Goal: Check status: Check status

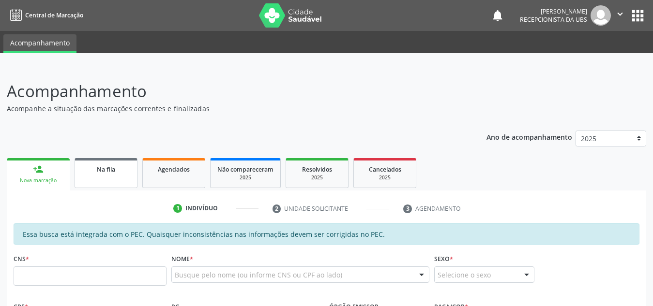
click at [103, 166] on span "Na fila" at bounding box center [106, 169] width 18 height 8
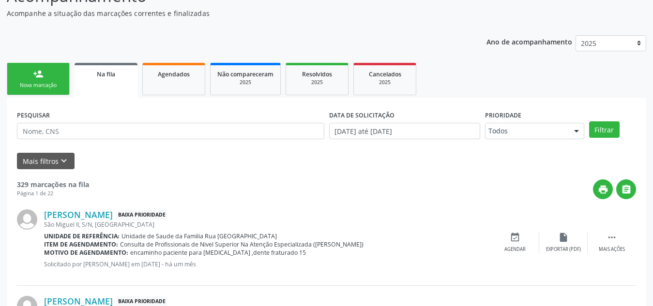
scroll to position [48, 0]
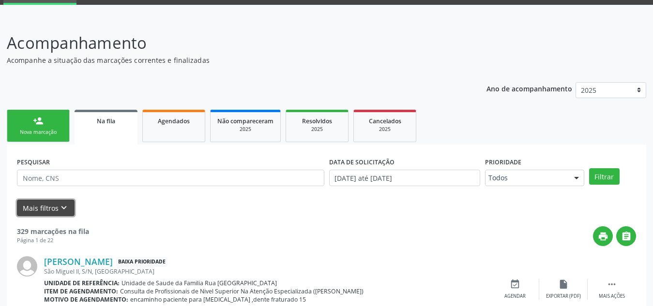
click at [45, 208] on button "Mais filtros keyboard_arrow_down" at bounding box center [46, 208] width 58 height 17
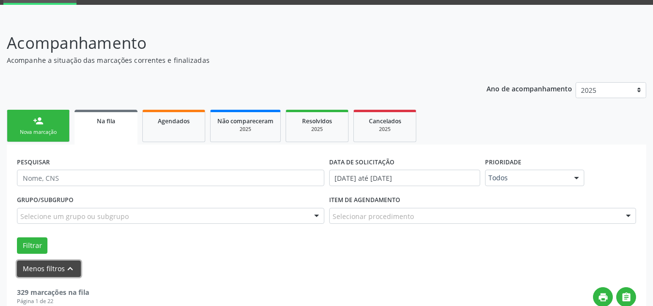
scroll to position [145, 0]
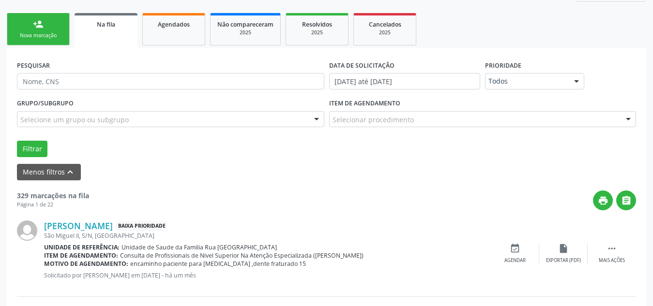
click at [183, 121] on div "Selecione um grupo ou subgrupo" at bounding box center [170, 119] width 307 height 16
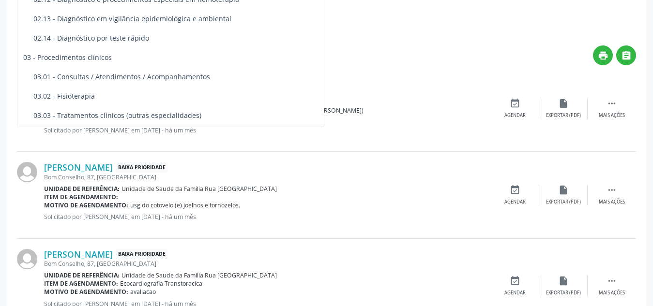
scroll to position [318, 0]
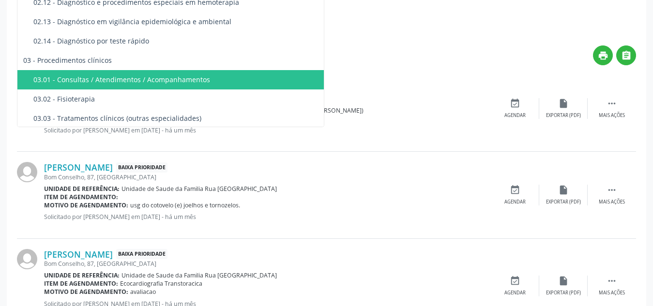
click at [148, 80] on div "03.01 - Consultas / Atendimentos / Acompanhamentos" at bounding box center [177, 80] width 289 height 8
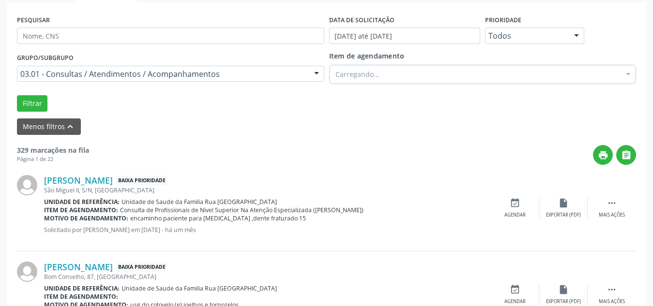
scroll to position [97, 0]
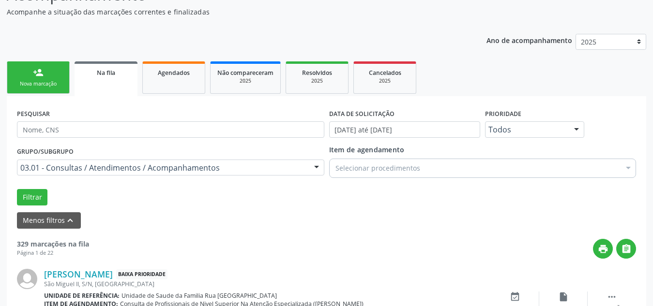
click at [584, 170] on div "Selecionar procedimentos" at bounding box center [482, 168] width 307 height 19
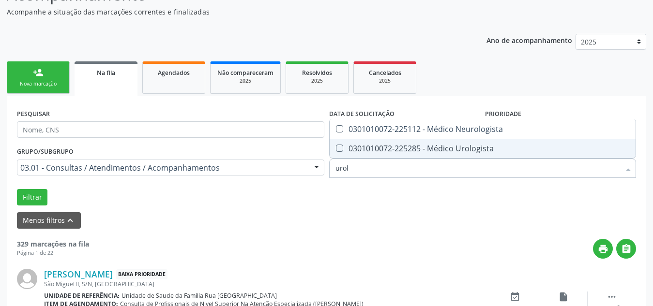
scroll to position [0, 0]
type input "urolo"
click at [454, 150] on div "0301010072-225285 - Médico Urologista" at bounding box center [482, 149] width 295 height 8
checkbox Urologista "true"
click at [477, 209] on form "PESQUISAR DATA DE SOLICITAÇÃO 01/01/2025 até 25/08/2025 Prioridade Todos Todos …" at bounding box center [326, 167] width 619 height 122
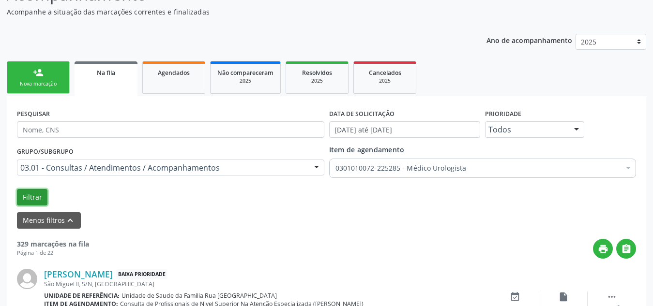
click at [27, 200] on button "Filtrar" at bounding box center [32, 197] width 30 height 16
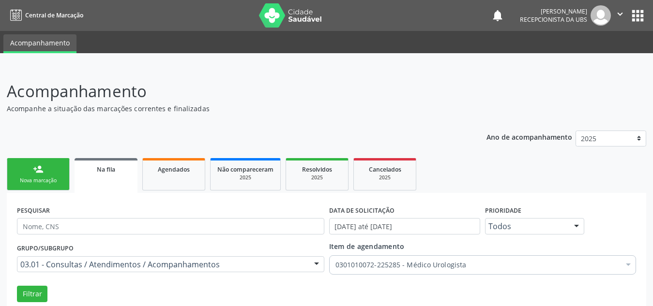
click at [43, 182] on div "Nova marcação" at bounding box center [38, 180] width 48 height 7
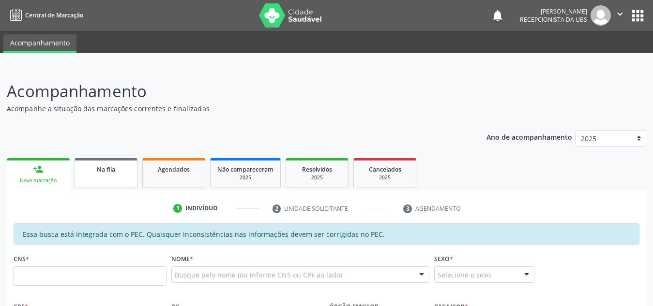
click at [110, 173] on span "Na fila" at bounding box center [106, 169] width 18 height 8
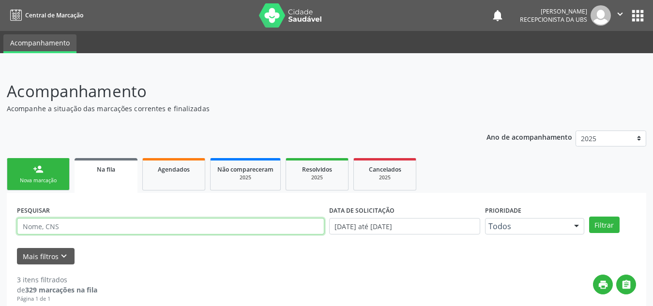
click at [111, 228] on input "text" at bounding box center [170, 226] width 307 height 16
type input "700008179405707"
click at [589, 217] on button "Filtrar" at bounding box center [604, 225] width 30 height 16
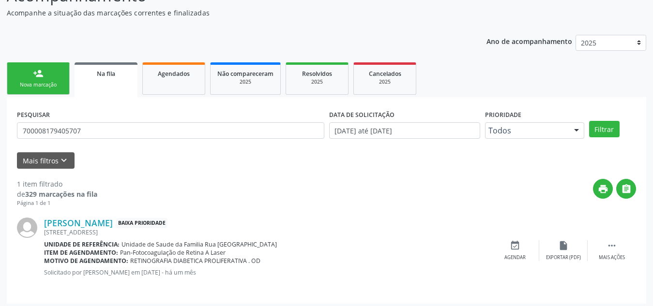
scroll to position [100, 0]
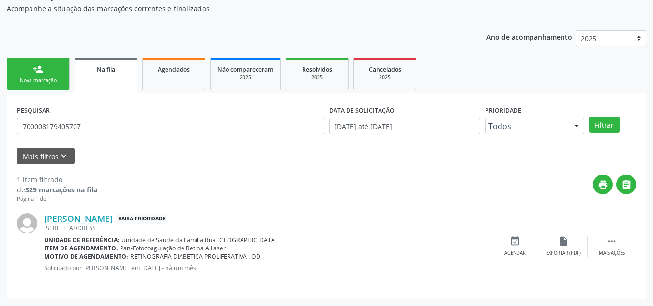
drag, startPoint x: 119, startPoint y: 249, endPoint x: 231, endPoint y: 249, distance: 111.3
click at [231, 249] on div "Item de agendamento: Pan-Fotocoagulação de Retina A Laser" at bounding box center [267, 248] width 446 height 8
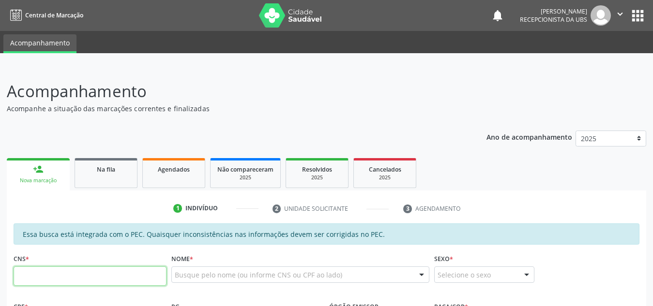
scroll to position [97, 0]
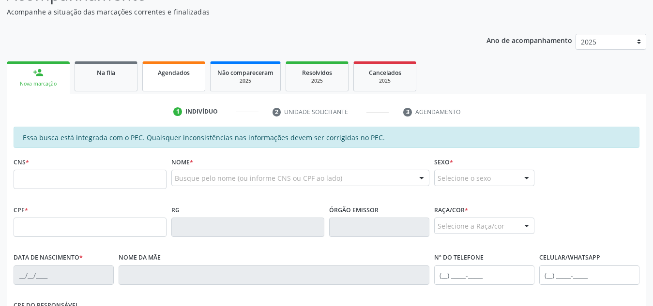
click at [173, 79] on link "Agendados" at bounding box center [173, 76] width 63 height 30
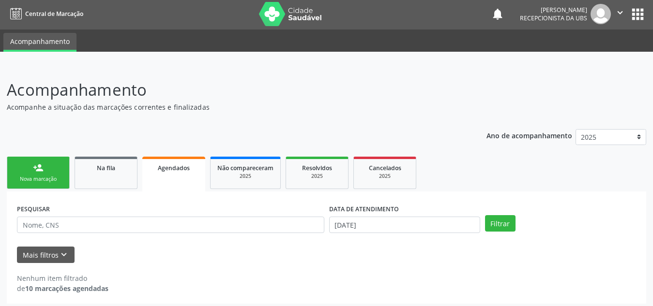
scroll to position [0, 0]
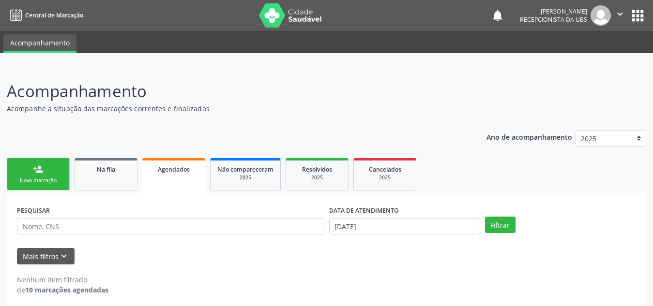
click at [165, 167] on span "Agendados" at bounding box center [174, 169] width 32 height 8
click at [104, 177] on link "Na fila" at bounding box center [105, 174] width 63 height 32
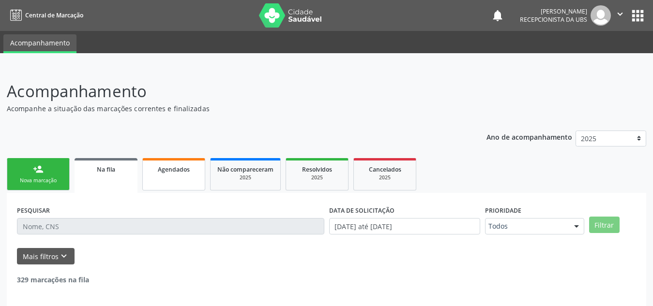
click at [171, 177] on link "Agendados" at bounding box center [173, 174] width 63 height 32
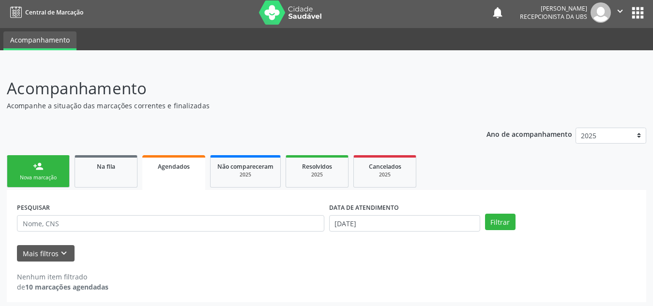
scroll to position [6, 0]
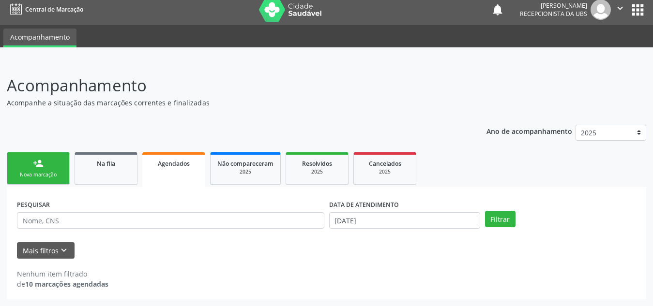
click at [172, 173] on link "Agendados" at bounding box center [173, 169] width 63 height 35
click at [77, 168] on link "Na fila" at bounding box center [105, 168] width 63 height 32
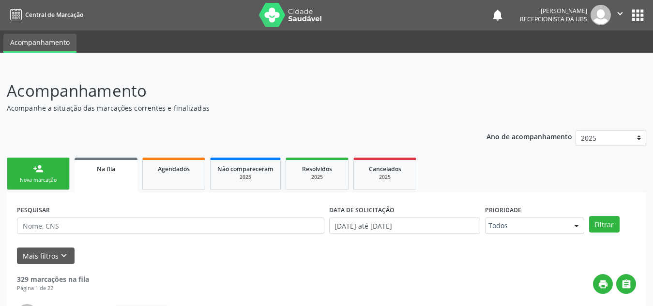
scroll to position [0, 0]
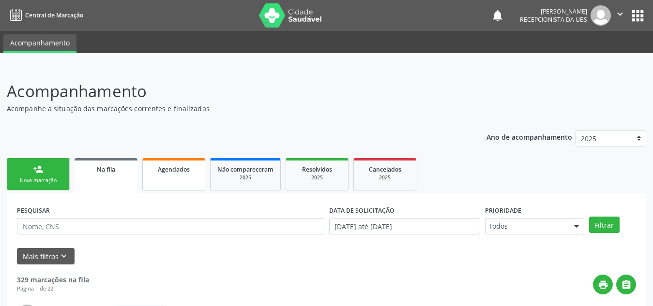
click at [184, 172] on span "Agendados" at bounding box center [174, 169] width 32 height 8
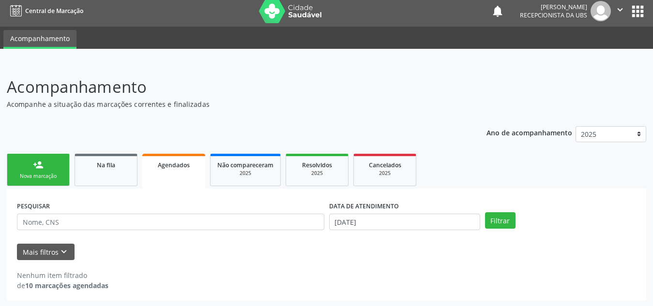
scroll to position [6, 0]
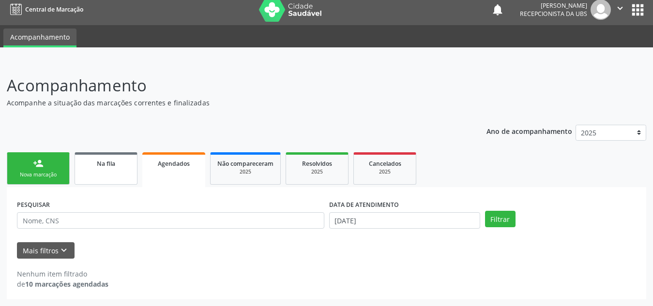
click at [88, 167] on div "Na fila" at bounding box center [106, 163] width 48 height 10
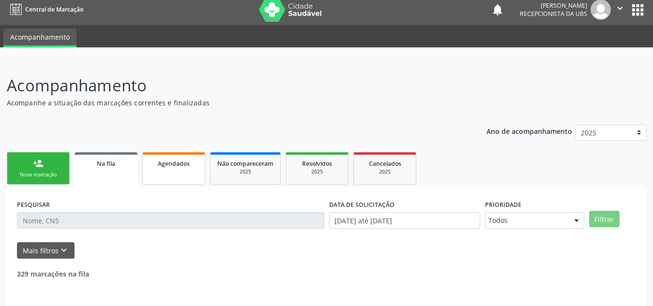
click at [168, 163] on span "Agendados" at bounding box center [174, 164] width 32 height 8
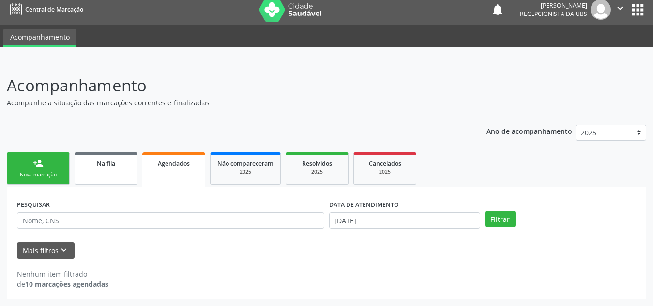
click at [102, 170] on link "Na fila" at bounding box center [105, 168] width 63 height 32
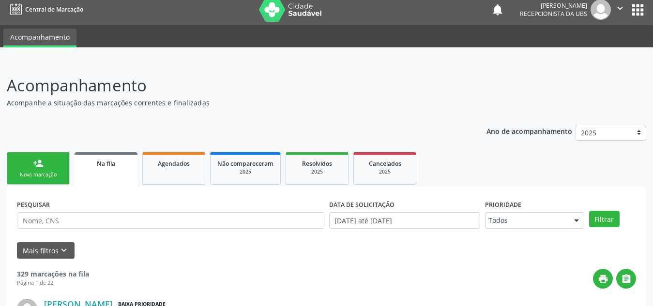
click at [110, 169] on link "Na fila" at bounding box center [105, 169] width 63 height 35
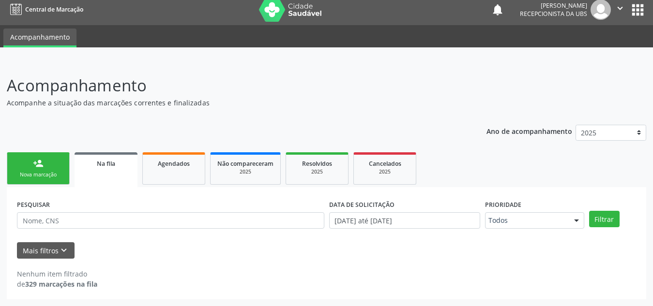
click at [110, 168] on div "Na fila" at bounding box center [105, 163] width 49 height 10
click at [161, 168] on div "Agendados" at bounding box center [173, 163] width 48 height 10
click at [167, 167] on span "Agendados" at bounding box center [174, 164] width 32 height 8
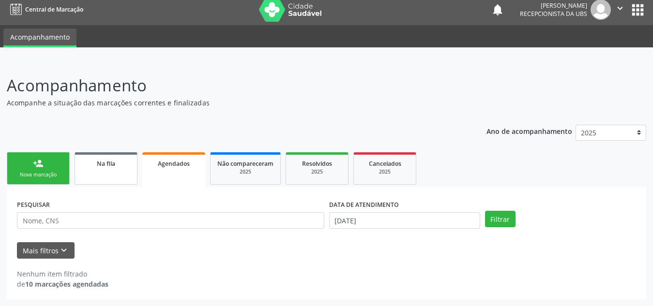
click at [119, 169] on link "Na fila" at bounding box center [105, 168] width 63 height 32
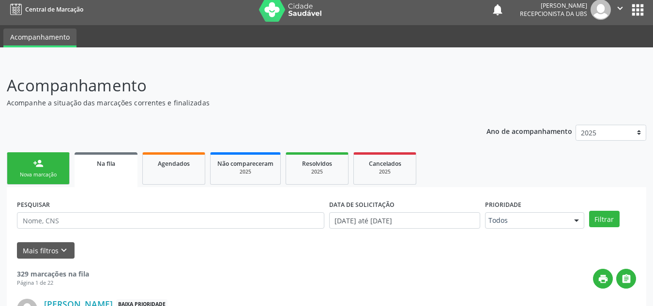
click at [111, 173] on link "Na fila" at bounding box center [105, 169] width 63 height 35
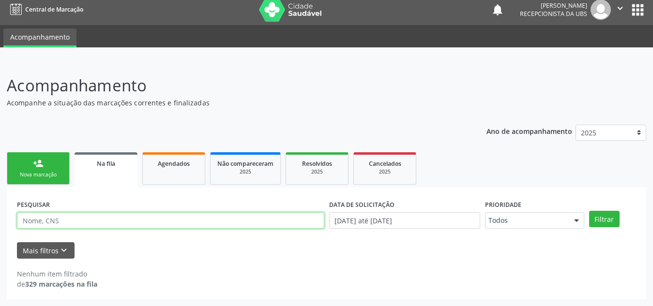
paste input "708005349358324"
type input "708005349358324"
click at [589, 211] on button "Filtrar" at bounding box center [604, 219] width 30 height 16
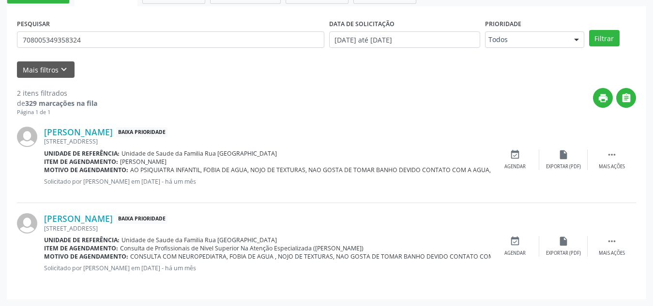
scroll to position [0, 0]
